Goal: Information Seeking & Learning: Learn about a topic

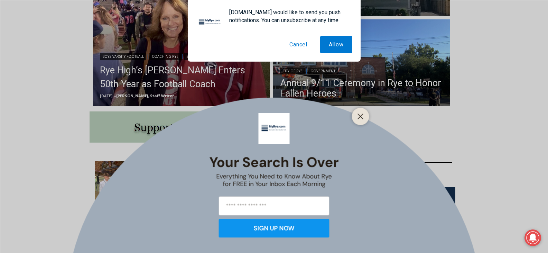
scroll to position [282, 0]
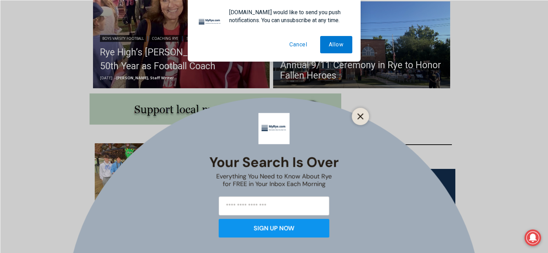
click at [361, 117] on line "Close" at bounding box center [360, 116] width 5 height 5
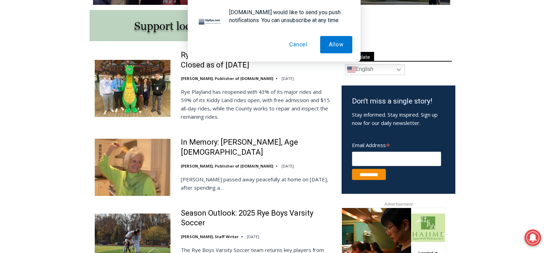
scroll to position [377, 0]
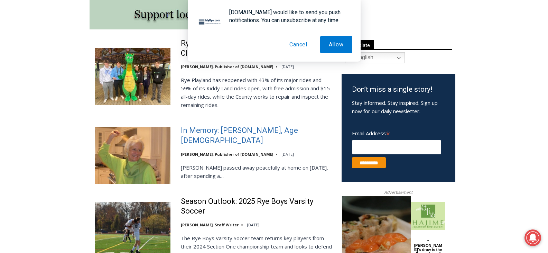
click at [196, 135] on link "In Memory: [PERSON_NAME], Age [DEMOGRAPHIC_DATA]" at bounding box center [257, 135] width 152 height 20
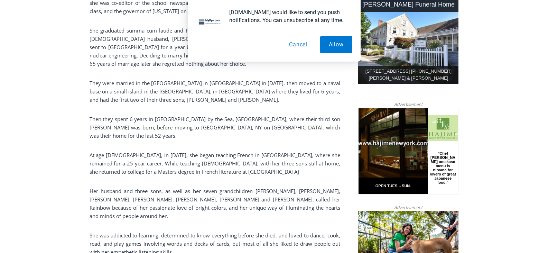
scroll to position [368, 0]
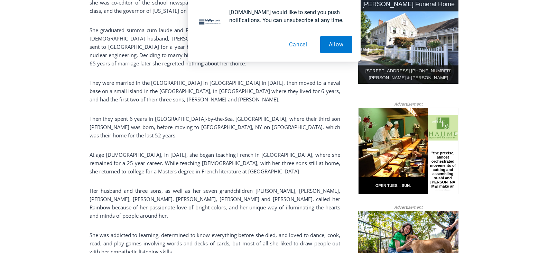
click at [297, 48] on button "Cancel" at bounding box center [298, 44] width 36 height 17
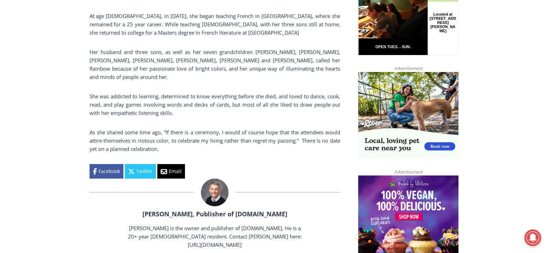
scroll to position [515, 0]
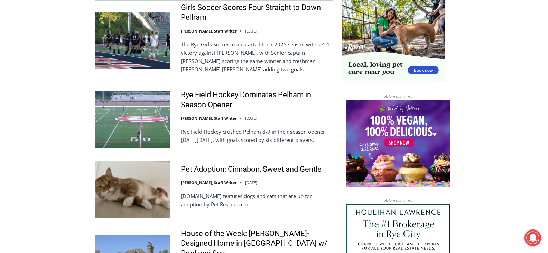
scroll to position [731, 0]
